Goal: Information Seeking & Learning: Learn about a topic

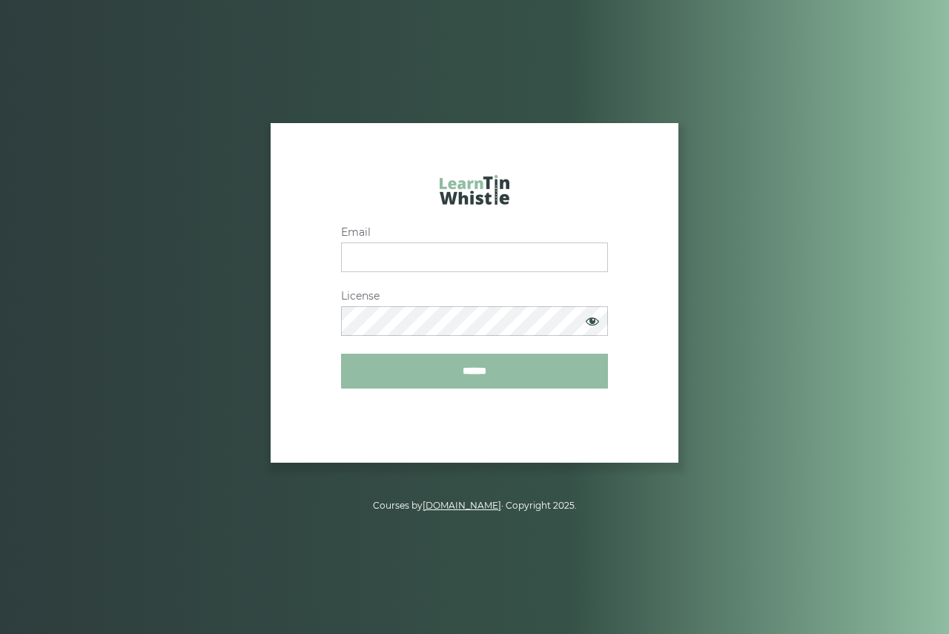
type input "**********"
click at [491, 372] on input "******" at bounding box center [474, 371] width 267 height 35
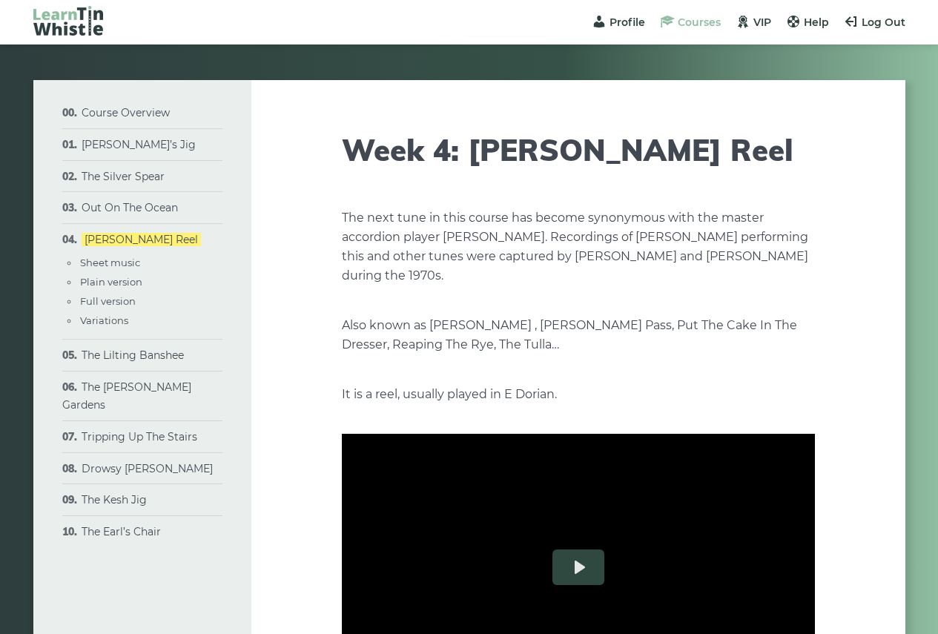
click at [681, 20] on span "Courses" at bounding box center [699, 22] width 43 height 13
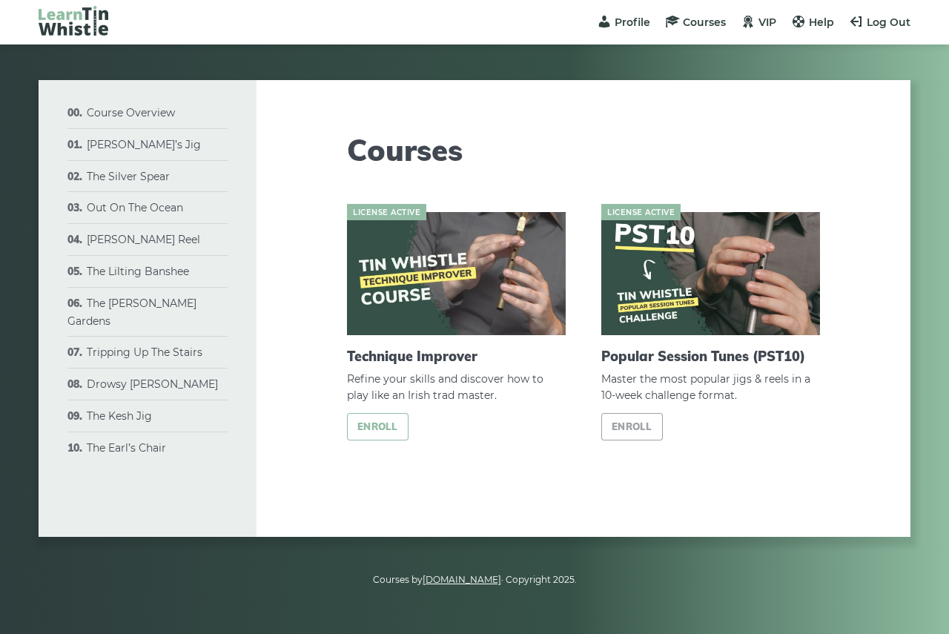
click at [380, 430] on link "Enroll" at bounding box center [378, 426] width 62 height 27
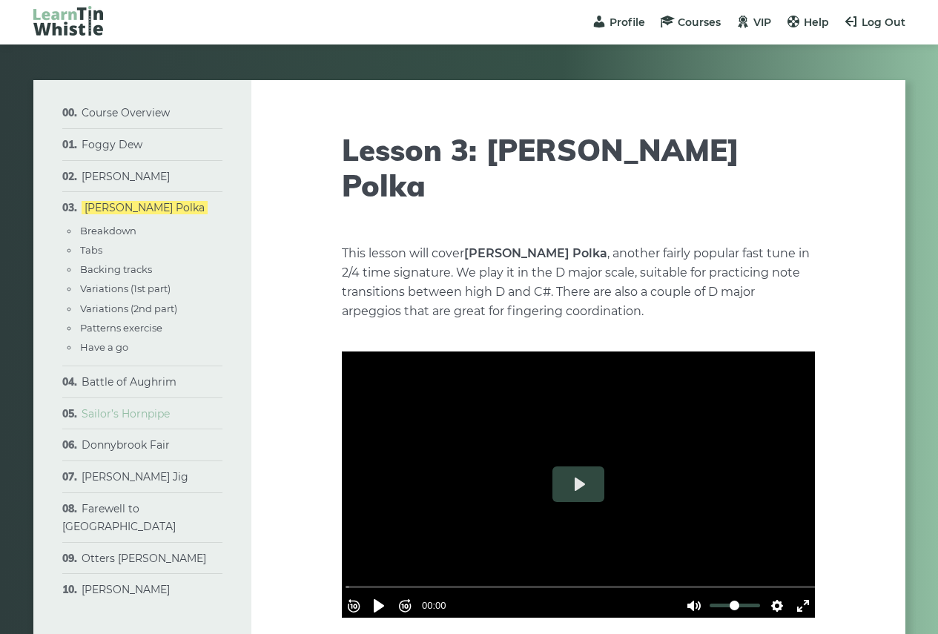
click at [131, 412] on link "Sailor’s Hornpipe" at bounding box center [126, 413] width 88 height 13
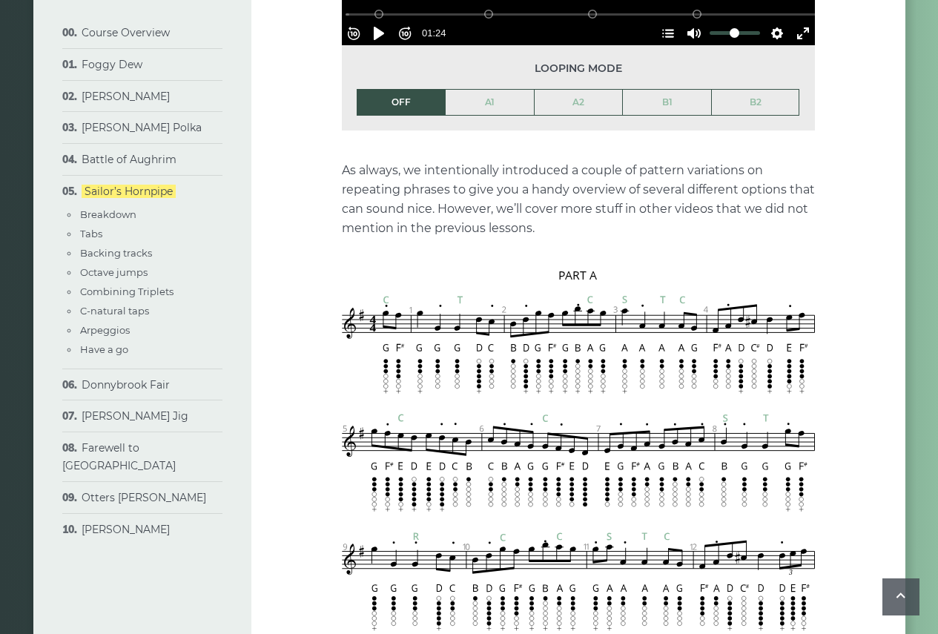
scroll to position [1260, 0]
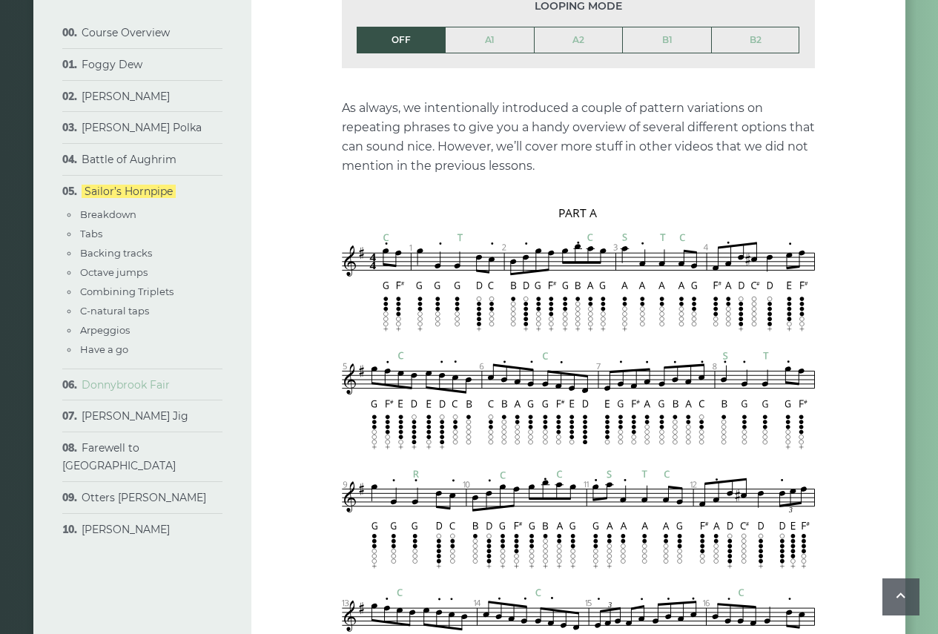
click at [130, 383] on link "Donnybrook Fair" at bounding box center [126, 384] width 88 height 13
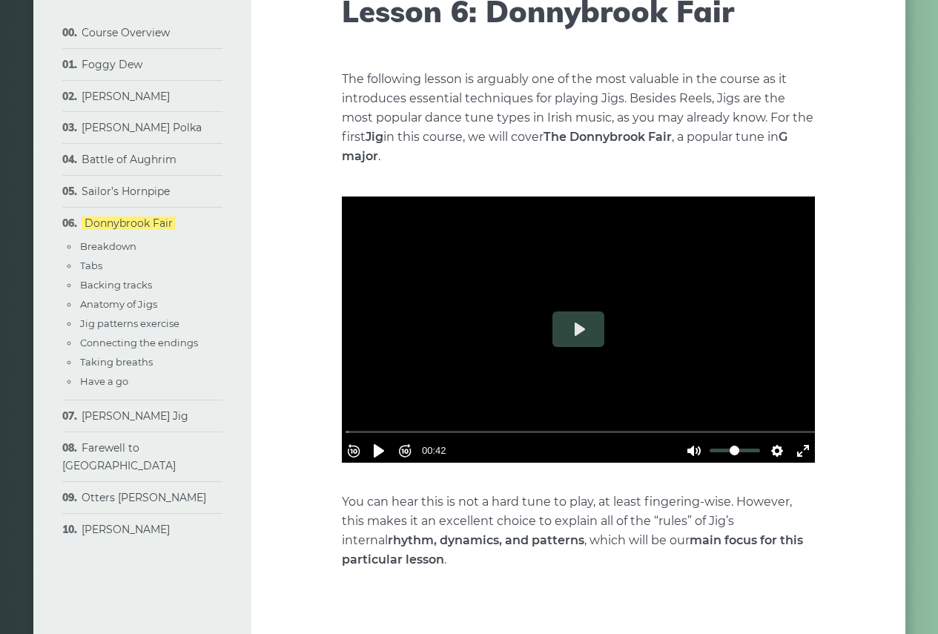
scroll to position [148, 0]
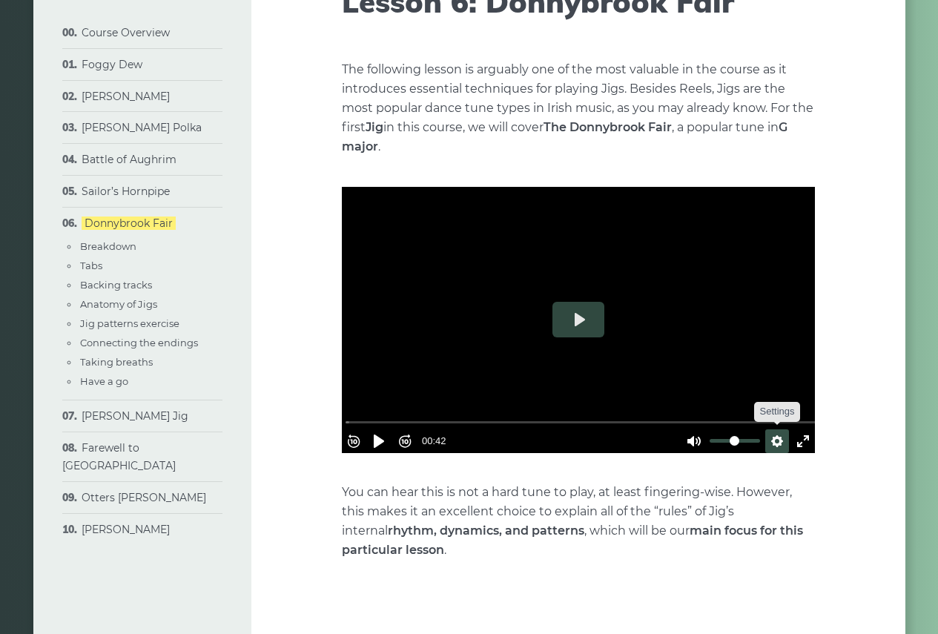
click at [767, 432] on button "Settings" at bounding box center [777, 441] width 24 height 24
drag, startPoint x: 747, startPoint y: 432, endPoint x: 767, endPoint y: 435, distance: 20.4
click at [760, 435] on input "Volume" at bounding box center [735, 441] width 50 height 14
click at [584, 317] on button "Play" at bounding box center [578, 320] width 52 height 36
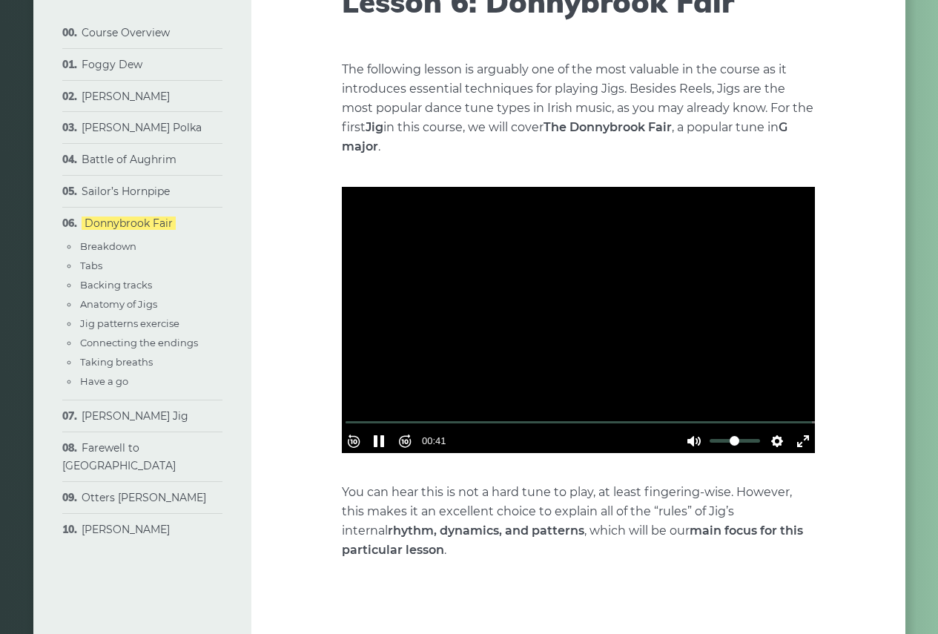
type input "***"
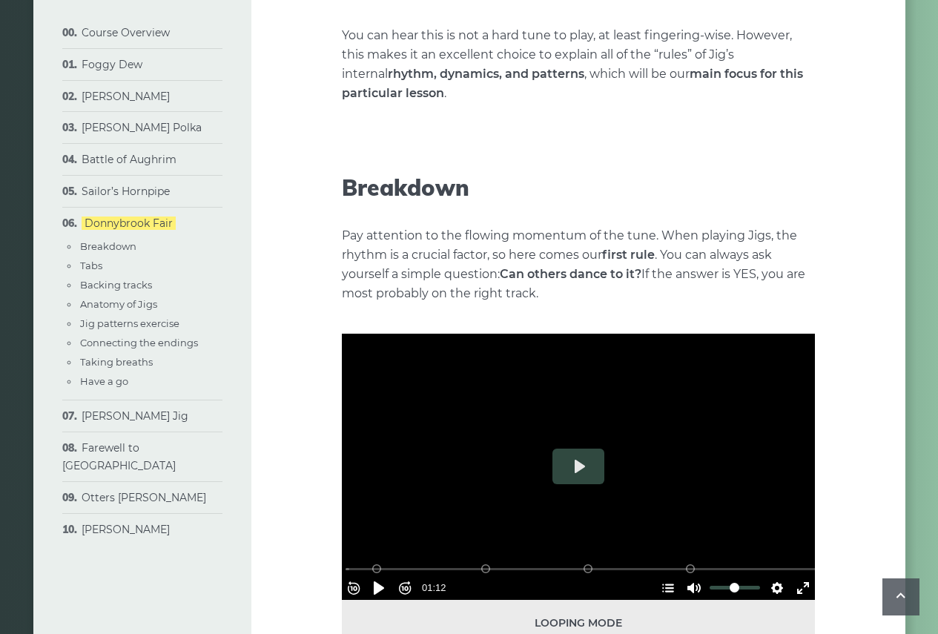
scroll to position [741, 0]
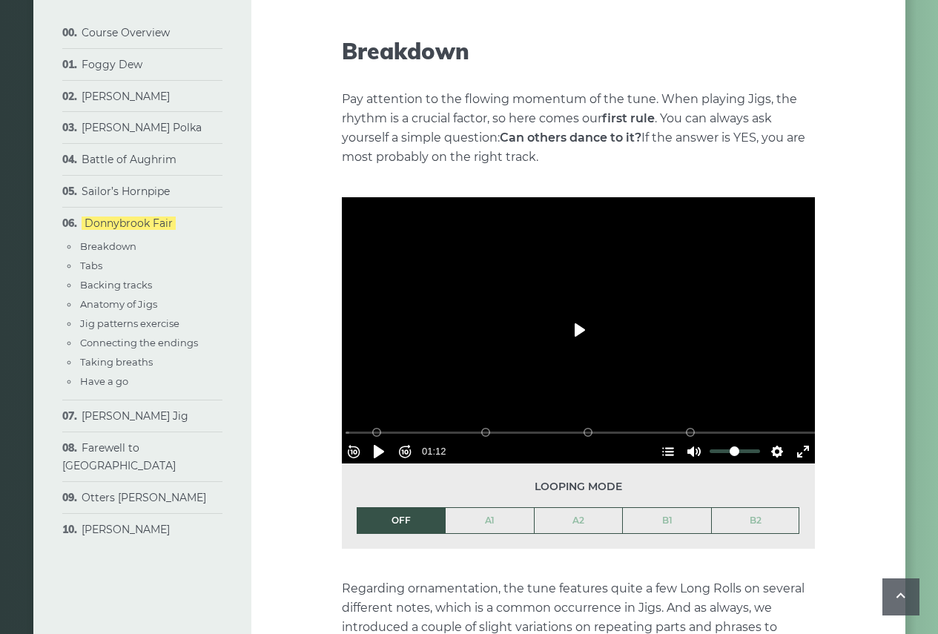
click at [581, 326] on button "Play" at bounding box center [578, 330] width 52 height 36
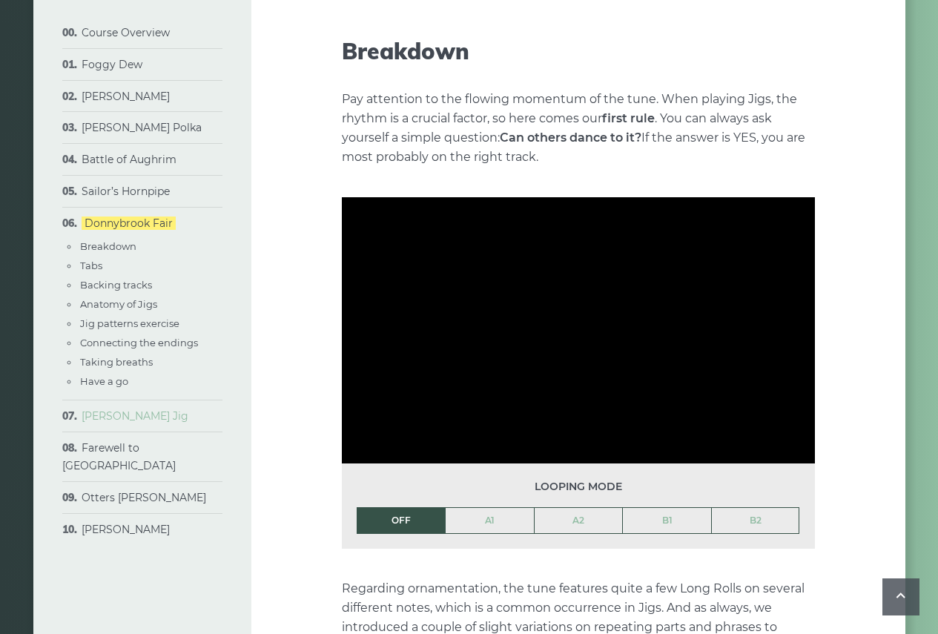
type input "***"
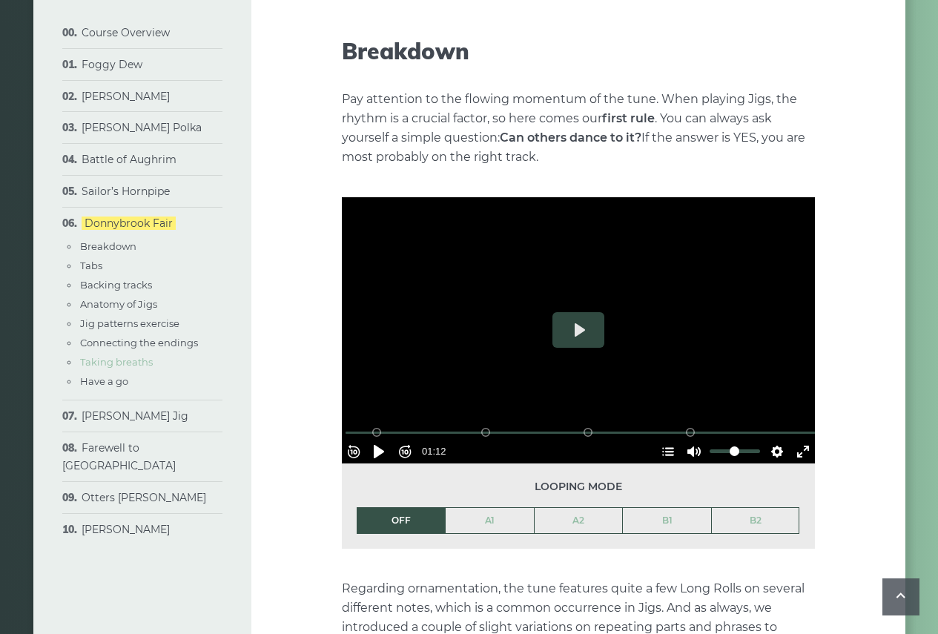
click at [106, 367] on link "Taking breaths" at bounding box center [116, 362] width 73 height 12
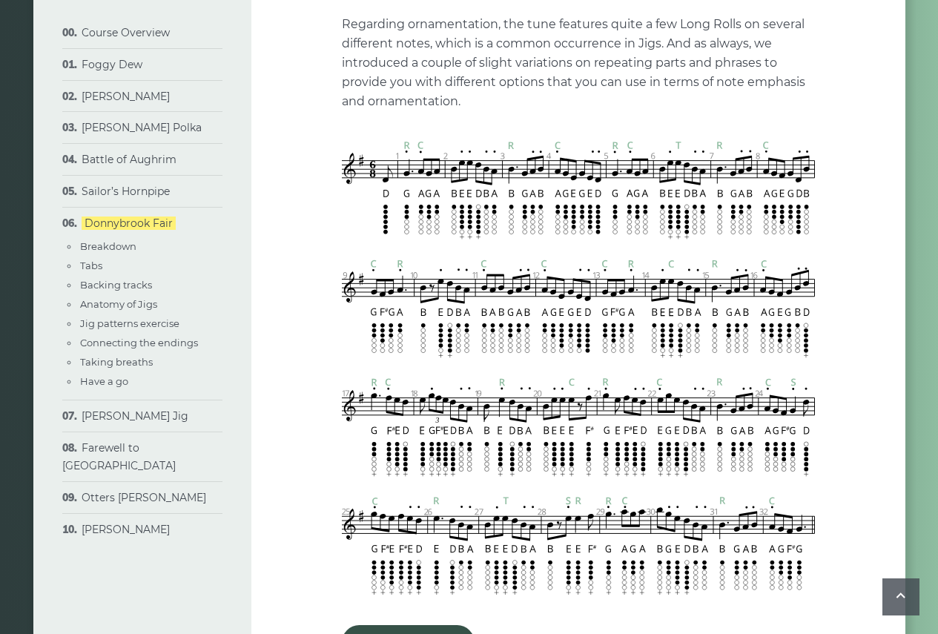
scroll to position [1340, 0]
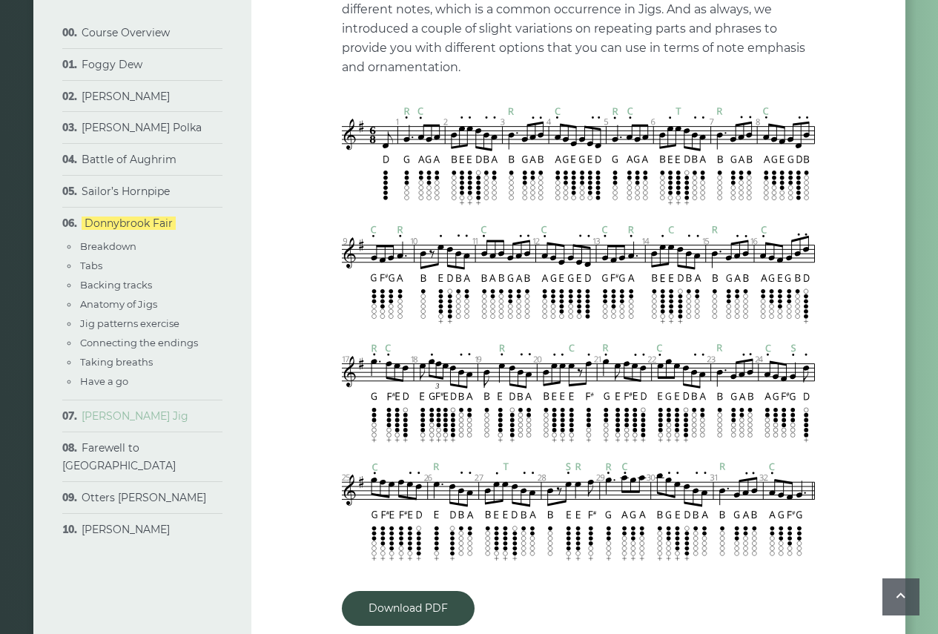
click at [113, 417] on link "[PERSON_NAME] Jig" at bounding box center [135, 415] width 107 height 13
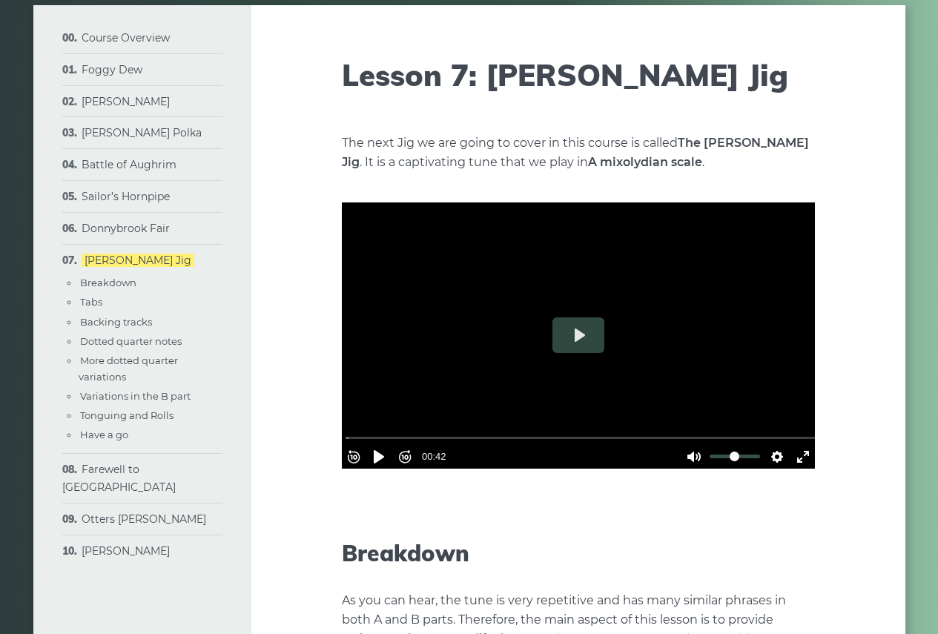
scroll to position [148, 0]
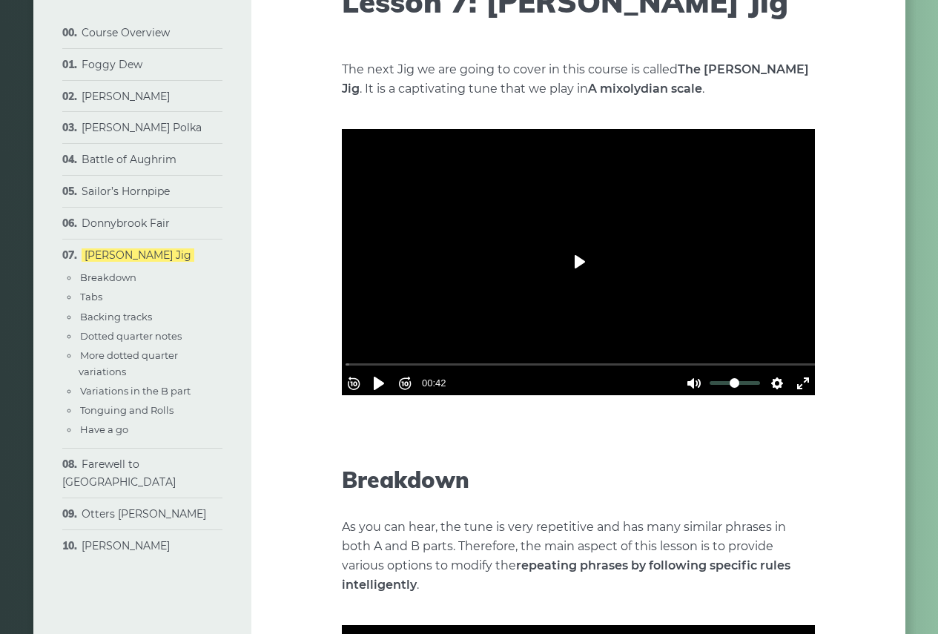
click at [581, 259] on button "Play" at bounding box center [578, 262] width 52 height 36
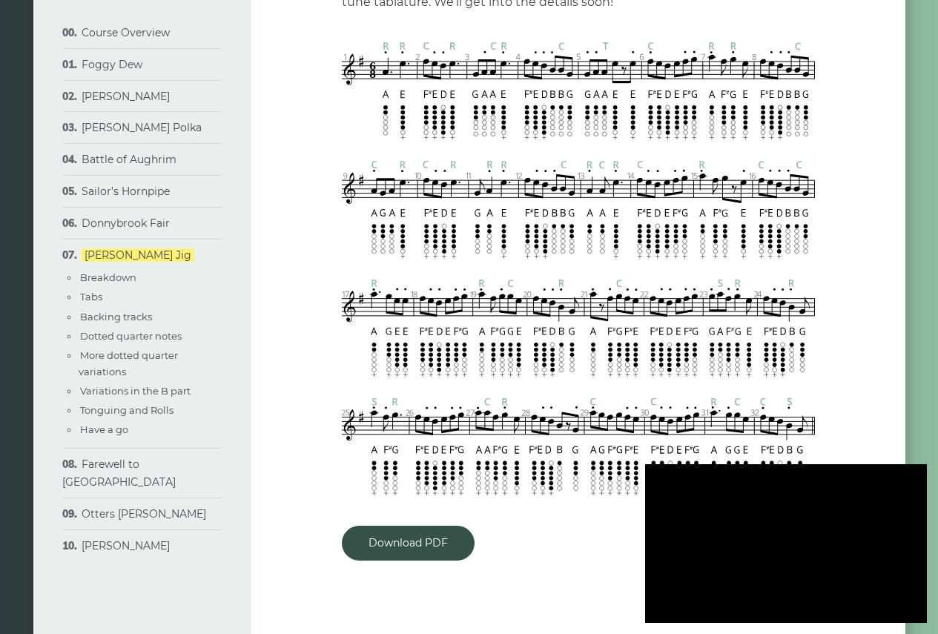
scroll to position [1260, 0]
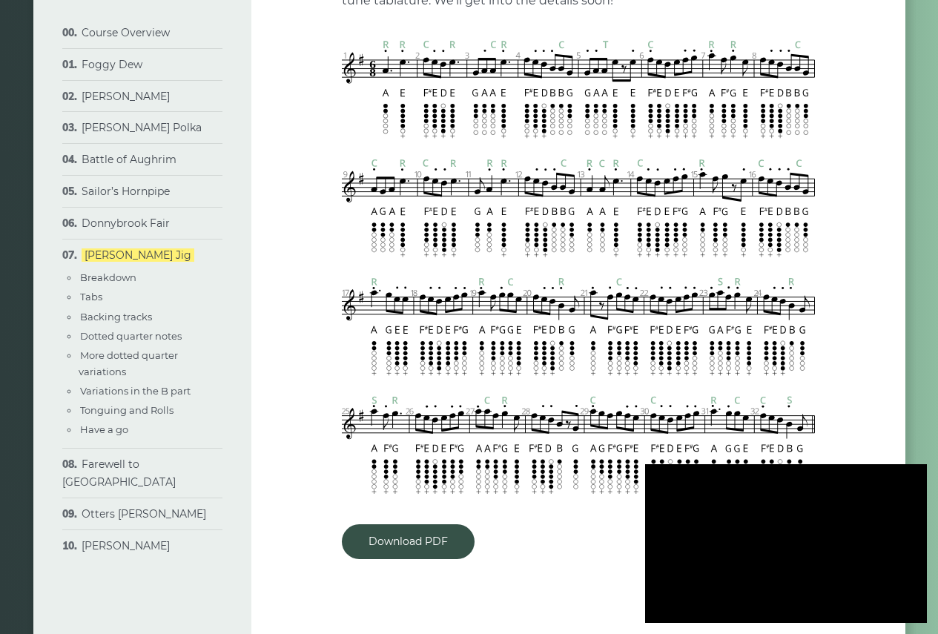
type input "***"
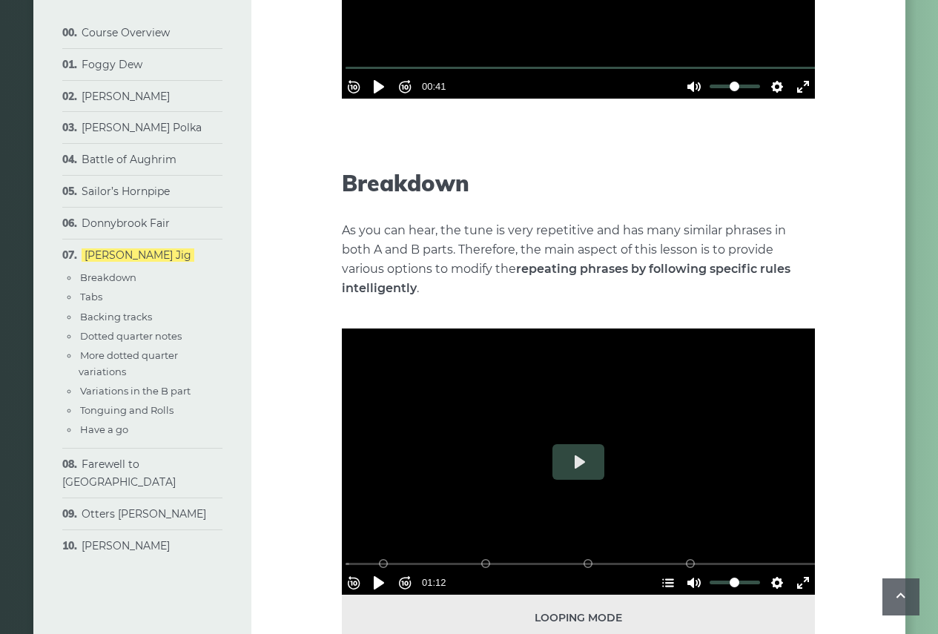
scroll to position [519, 0]
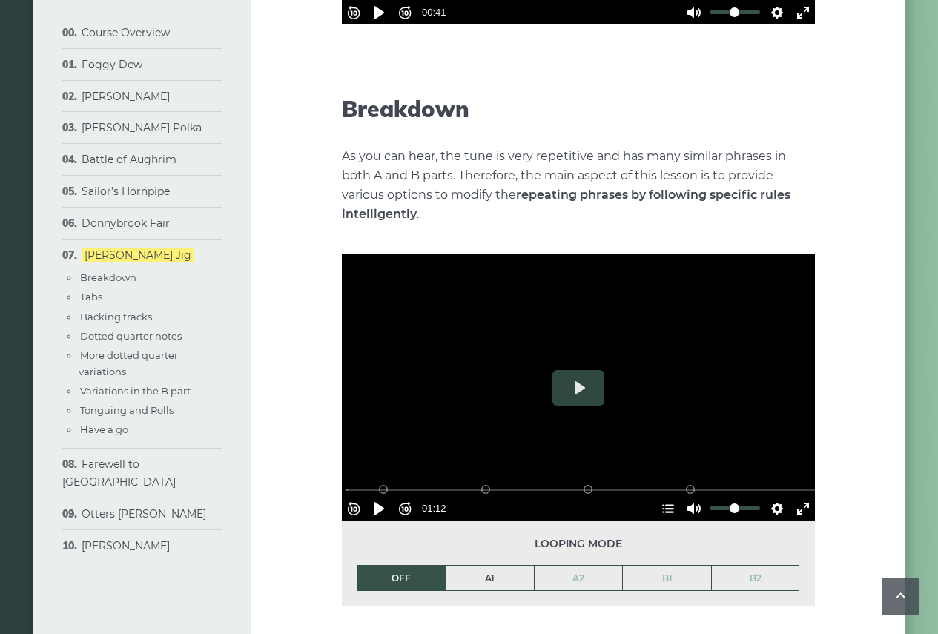
click at [486, 583] on link "A1" at bounding box center [490, 578] width 88 height 25
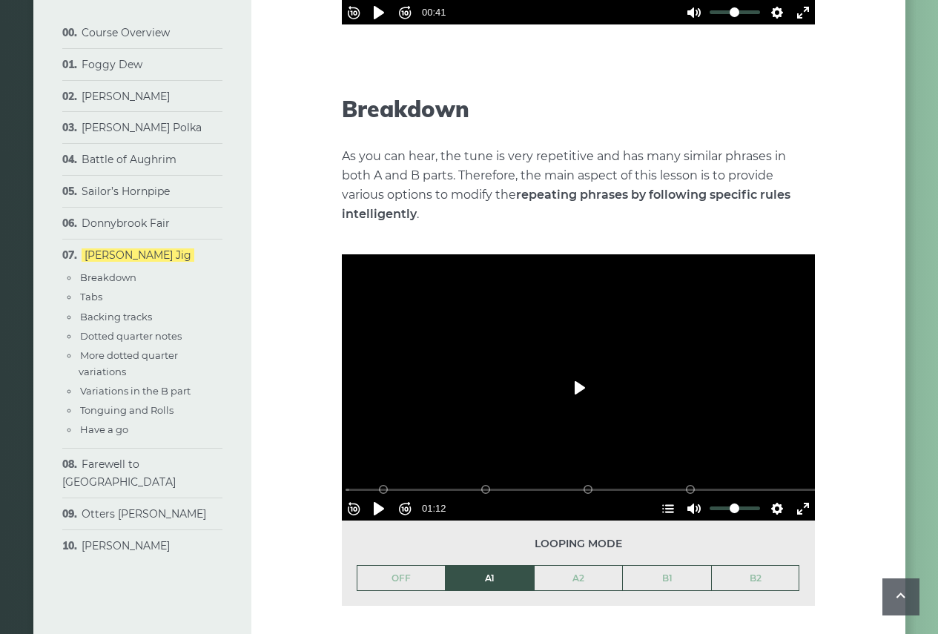
click at [581, 386] on button "Play" at bounding box center [578, 388] width 52 height 36
click at [793, 497] on button "Exit fullscreen Enter fullscreen" at bounding box center [803, 509] width 24 height 24
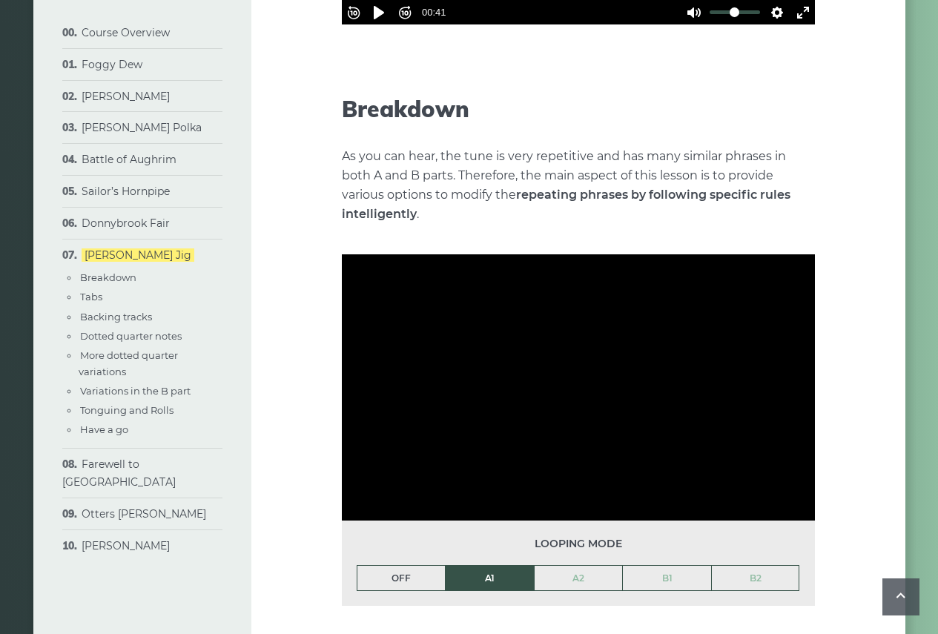
click at [401, 578] on link "OFF" at bounding box center [401, 578] width 88 height 25
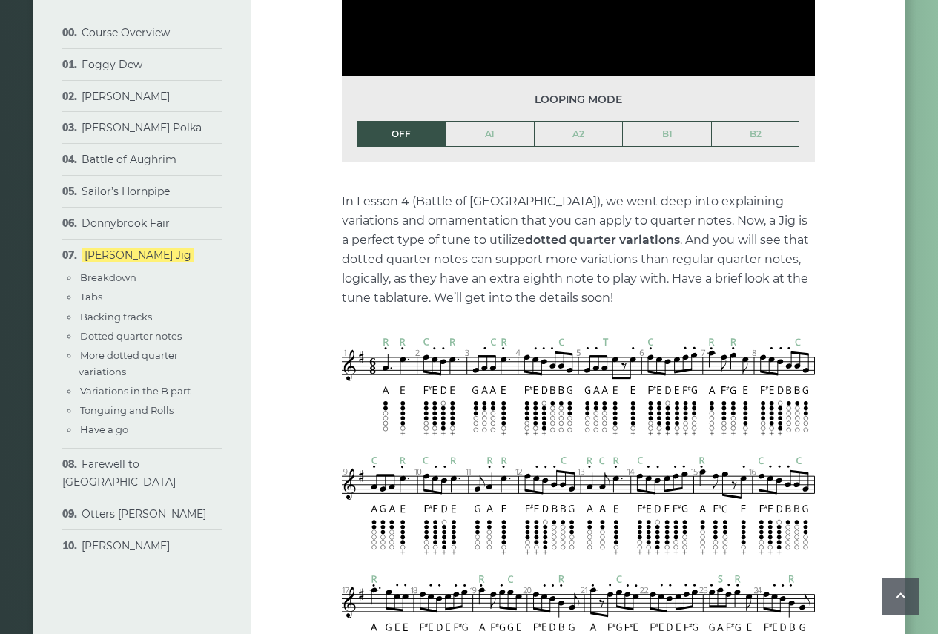
scroll to position [667, 0]
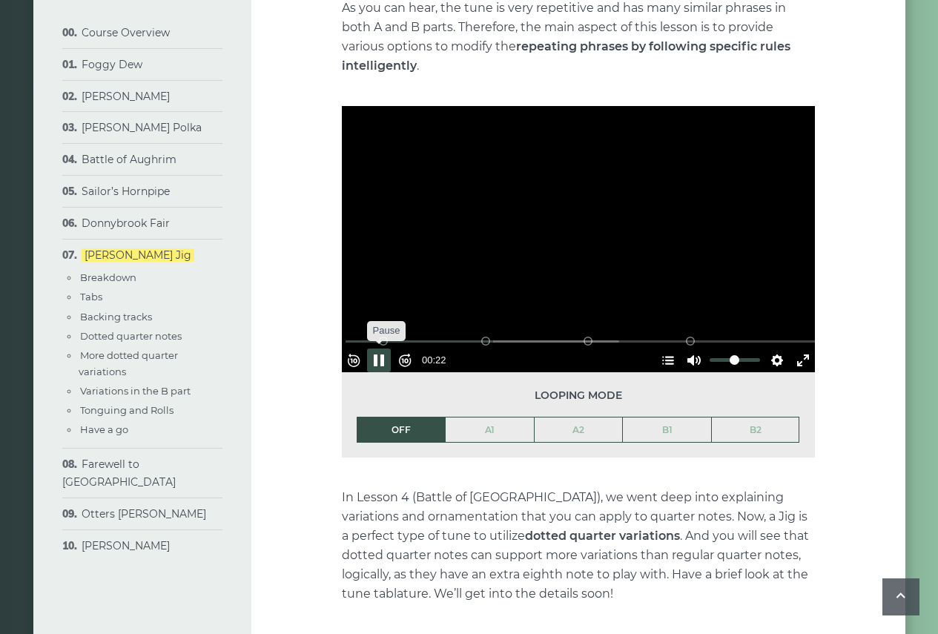
click at [385, 348] on button "Pause Play" at bounding box center [379, 360] width 24 height 24
type input "*****"
click at [152, 469] on link "Farewell to [GEOGRAPHIC_DATA]" at bounding box center [118, 472] width 113 height 31
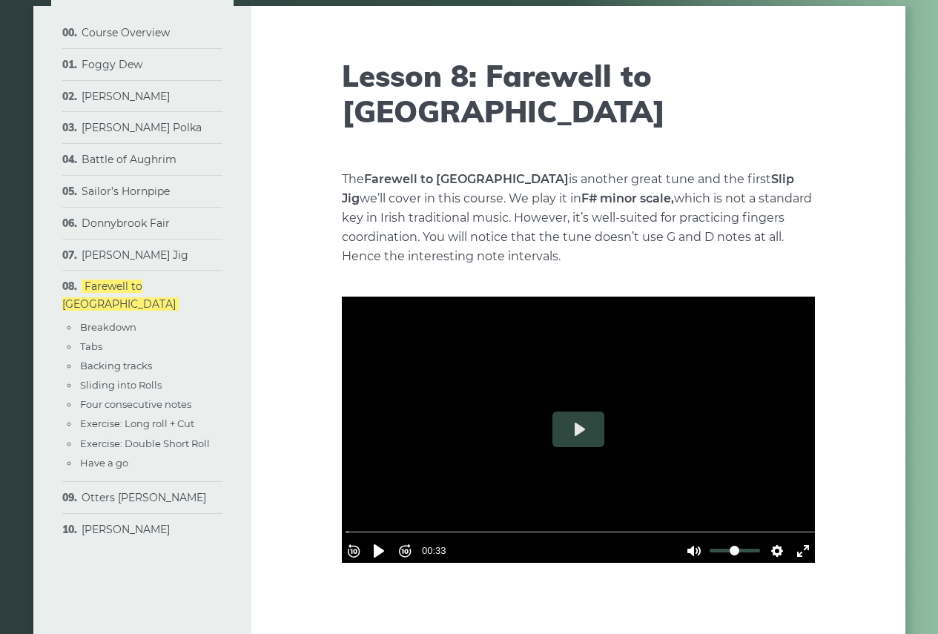
scroll to position [148, 0]
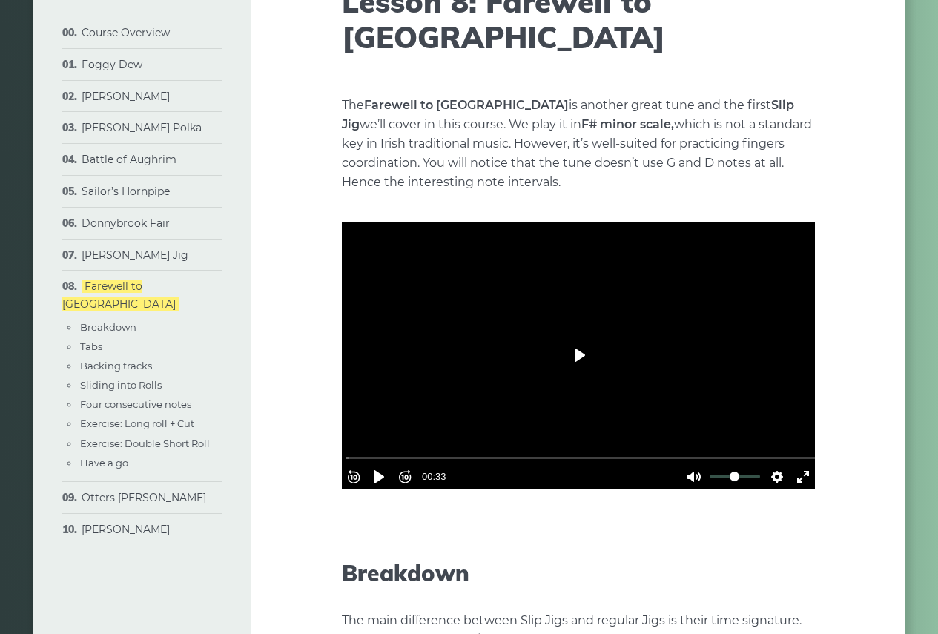
click at [586, 359] on button "Play" at bounding box center [578, 355] width 52 height 36
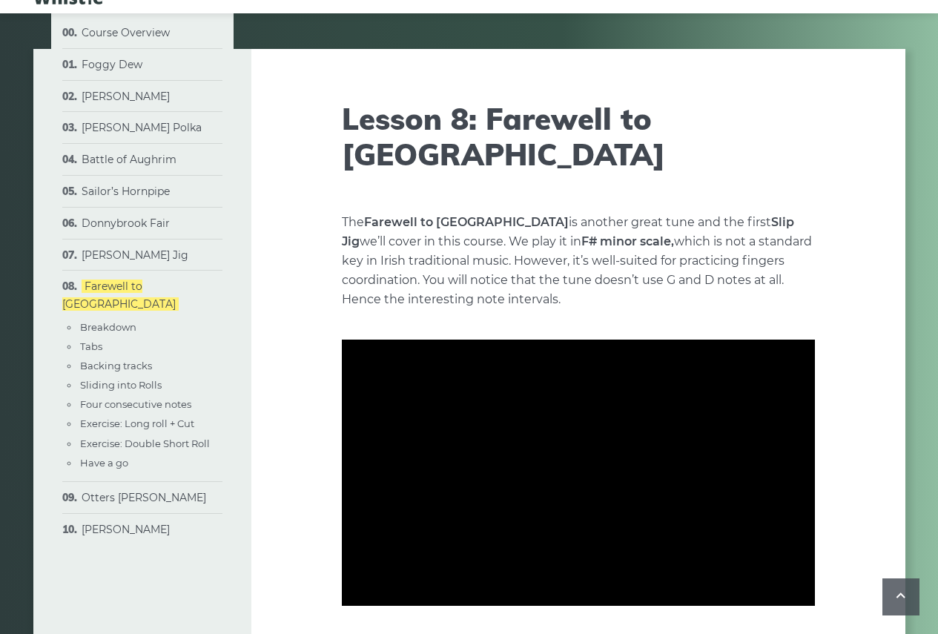
scroll to position [0, 0]
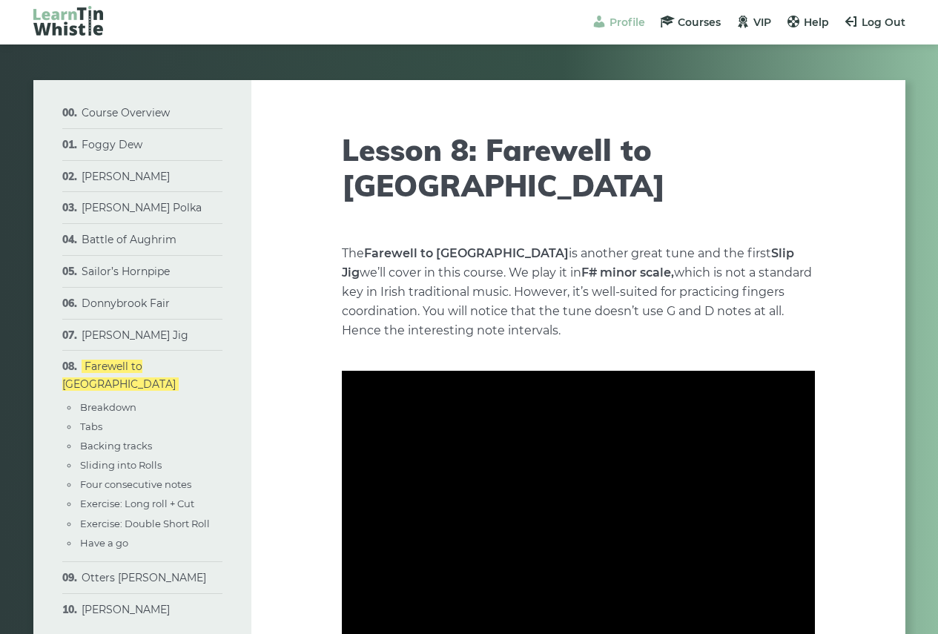
click at [629, 23] on span "Profile" at bounding box center [627, 22] width 36 height 13
type input "*****"
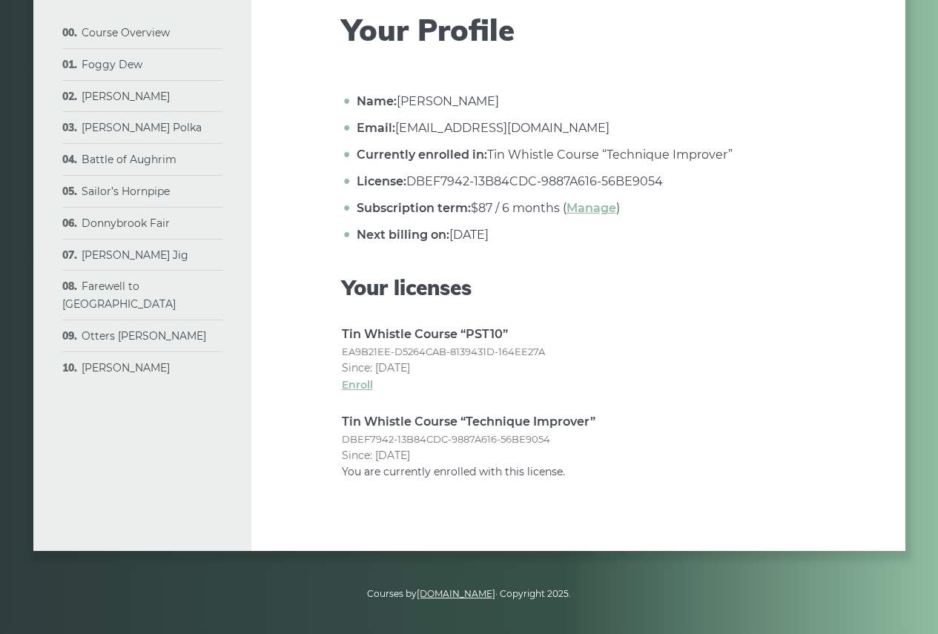
scroll to position [122, 0]
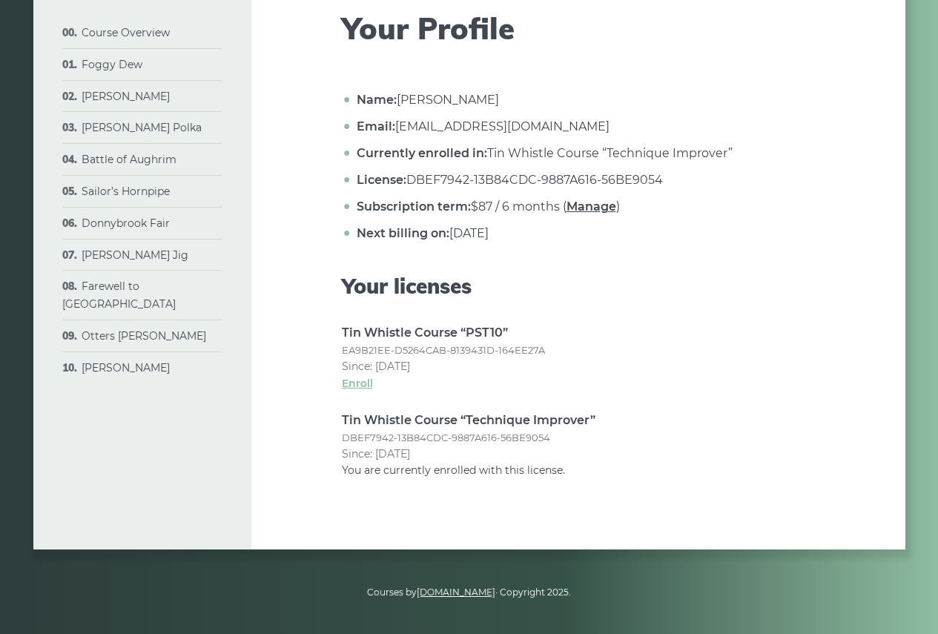
click at [588, 208] on link "Manage" at bounding box center [591, 206] width 50 height 14
